Goal: Find specific page/section: Find specific page/section

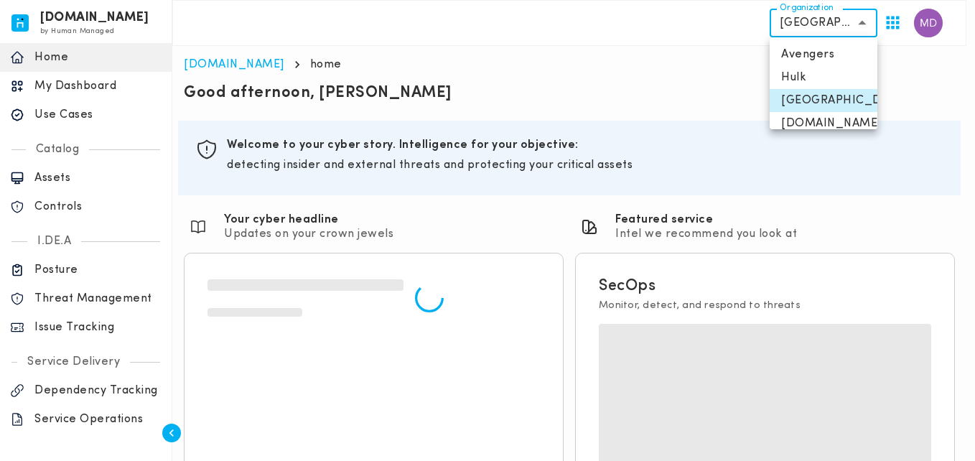
click at [811, 27] on body "[DOMAIN_NAME] by Human Managed {"resourceSet":[{"resourceId":"invicta-io/web/na…" at bounding box center [487, 333] width 975 height 667
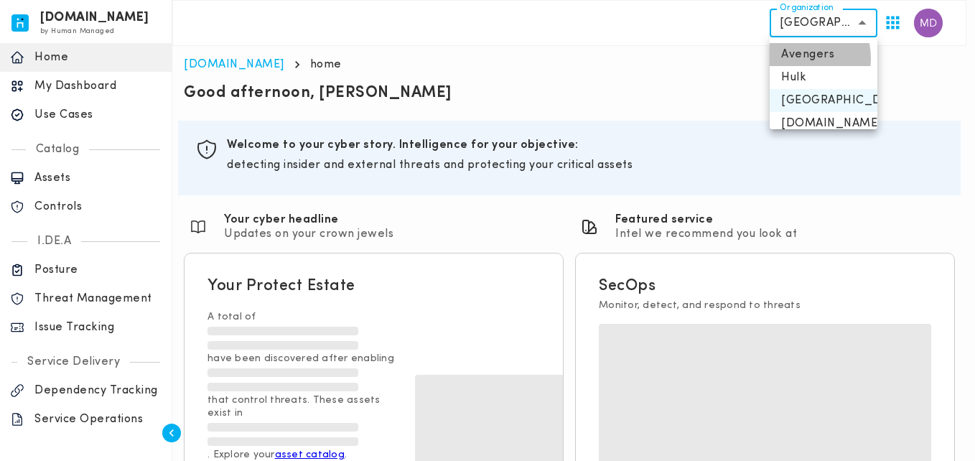
click at [797, 58] on li "Avengers" at bounding box center [823, 54] width 108 height 23
type input "**********"
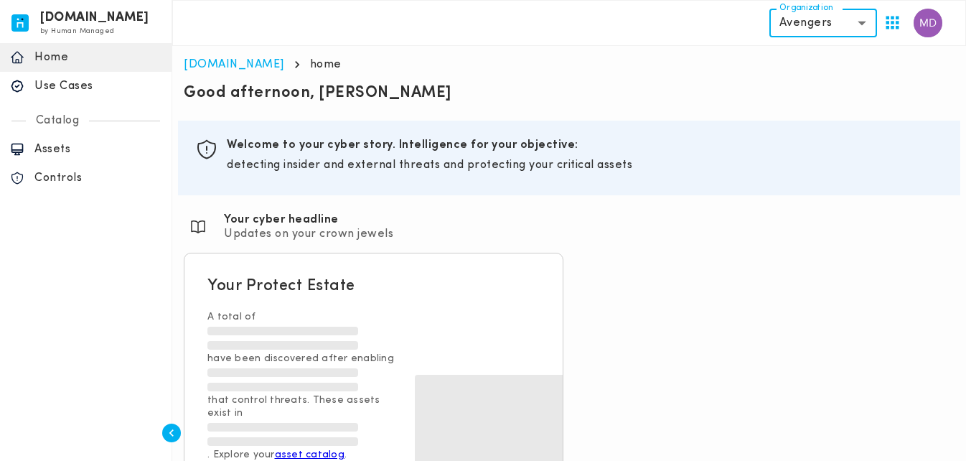
click at [85, 158] on div "Assets" at bounding box center [86, 149] width 172 height 29
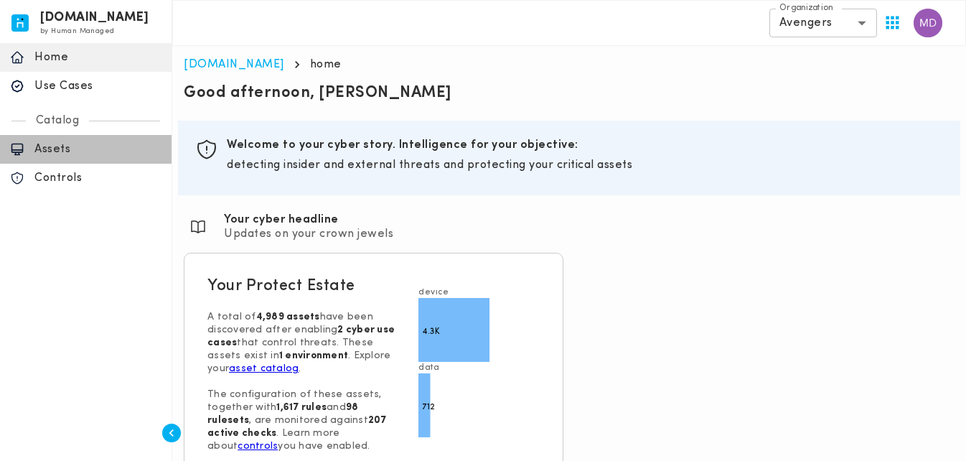
click at [85, 158] on div "Assets" at bounding box center [86, 149] width 172 height 29
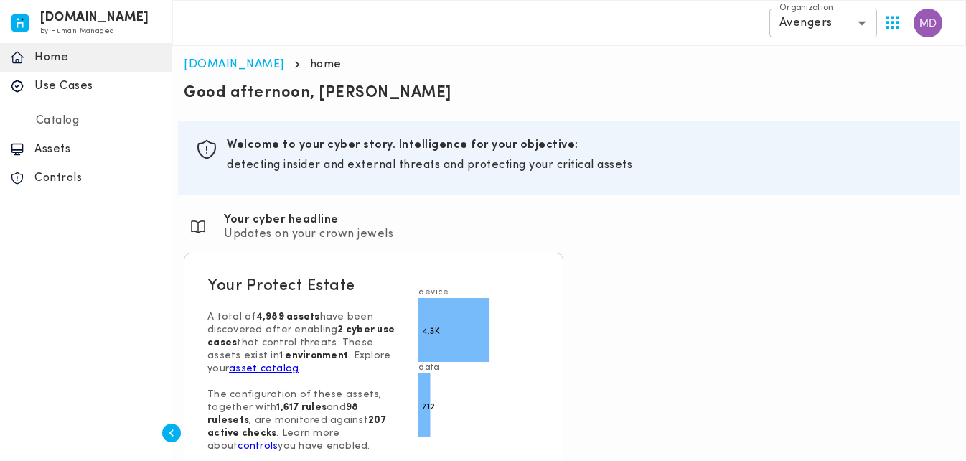
click at [85, 158] on div "Assets" at bounding box center [86, 149] width 172 height 29
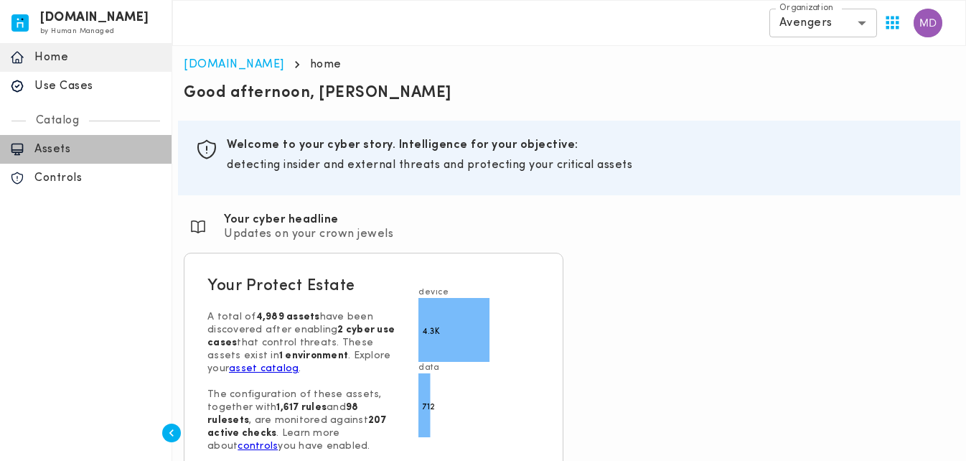
click at [103, 160] on div "Assets" at bounding box center [86, 149] width 172 height 29
click at [80, 149] on p "Assets" at bounding box center [97, 149] width 127 height 14
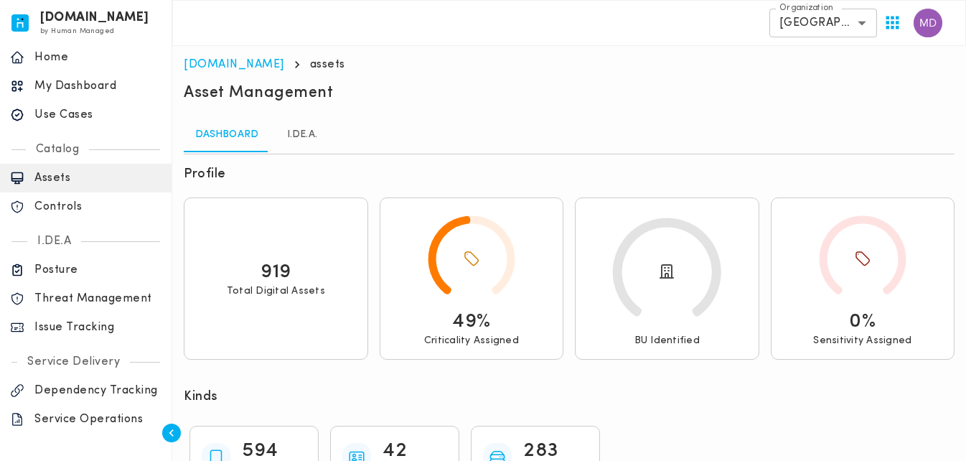
click at [816, 32] on body "invicta.io by Human Managed {"resourceSet":[{"resourceId":"invicta-io/web/nav-s…" at bounding box center [483, 462] width 966 height 924
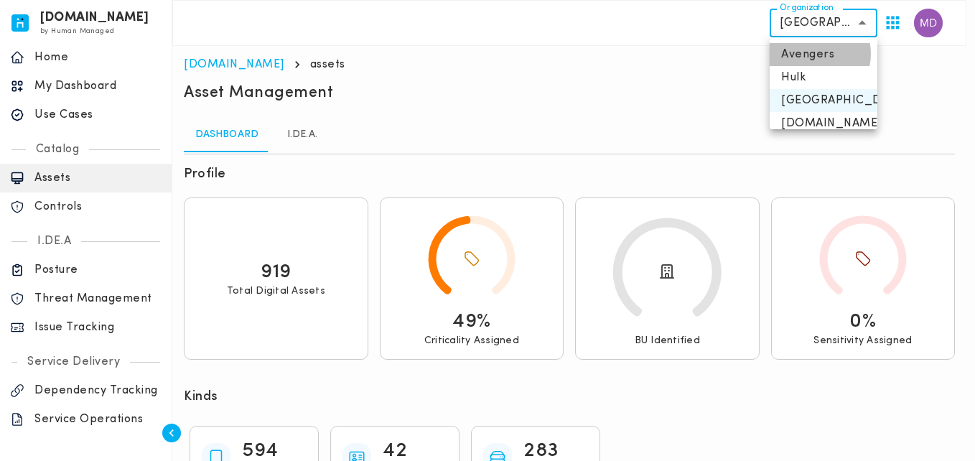
click at [812, 54] on li "Avengers" at bounding box center [823, 54] width 108 height 23
type input "**********"
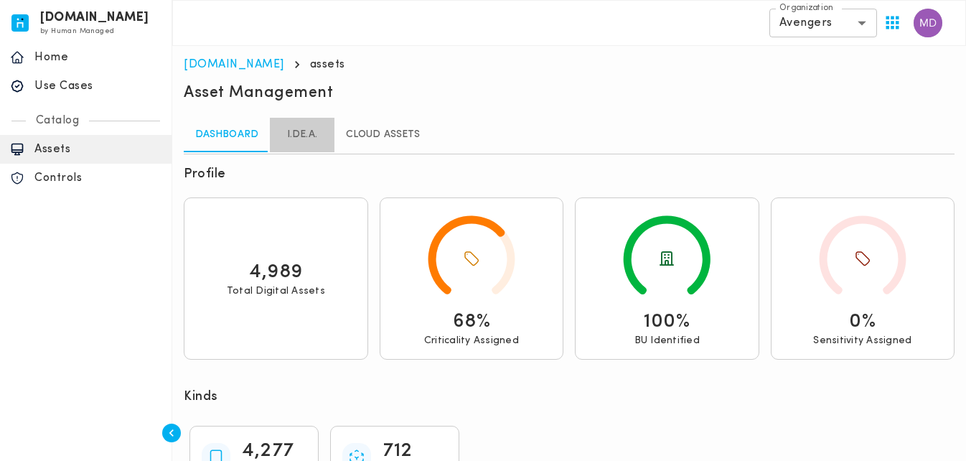
click at [307, 133] on link "I.DE.A." at bounding box center [302, 135] width 65 height 34
